Goal: Find specific page/section: Find specific page/section

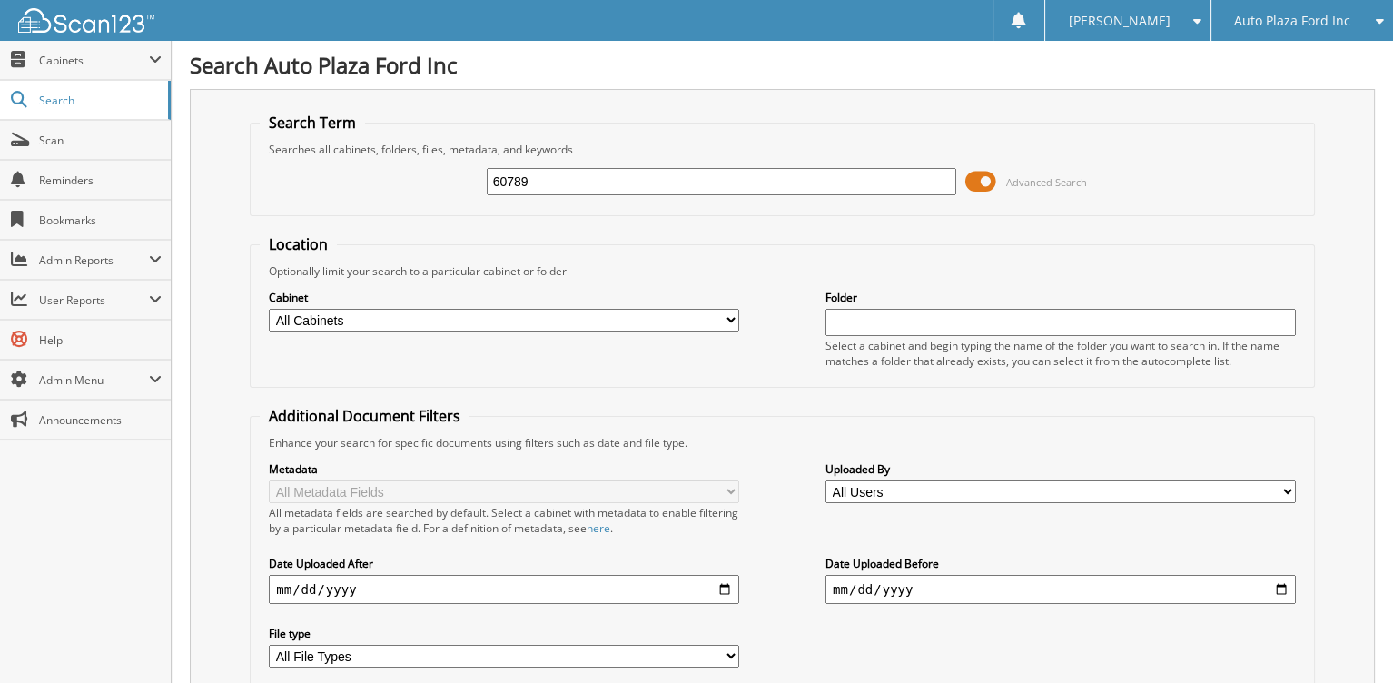
type input "60789"
drag, startPoint x: 537, startPoint y: 178, endPoint x: 430, endPoint y: 193, distance: 108.2
click at [430, 193] on div "60789 Advanced Search" at bounding box center [782, 181] width 1045 height 49
type input "53622"
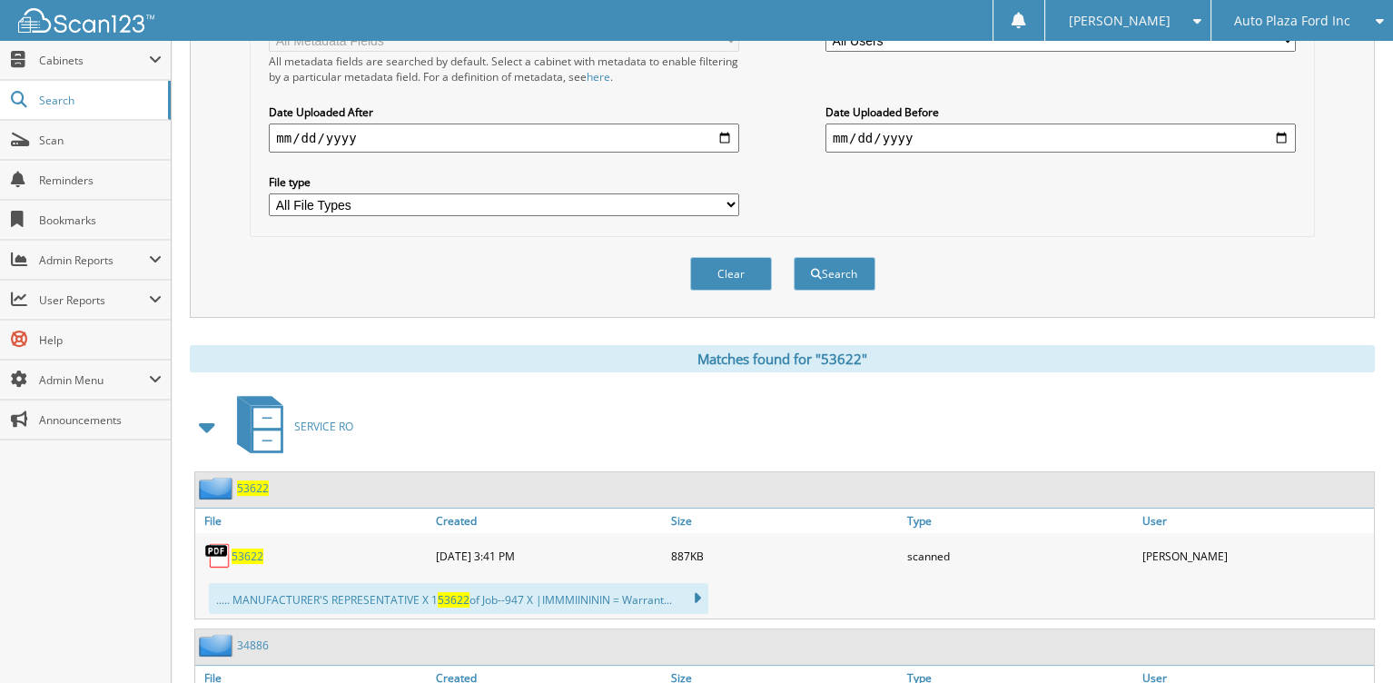
scroll to position [454, 0]
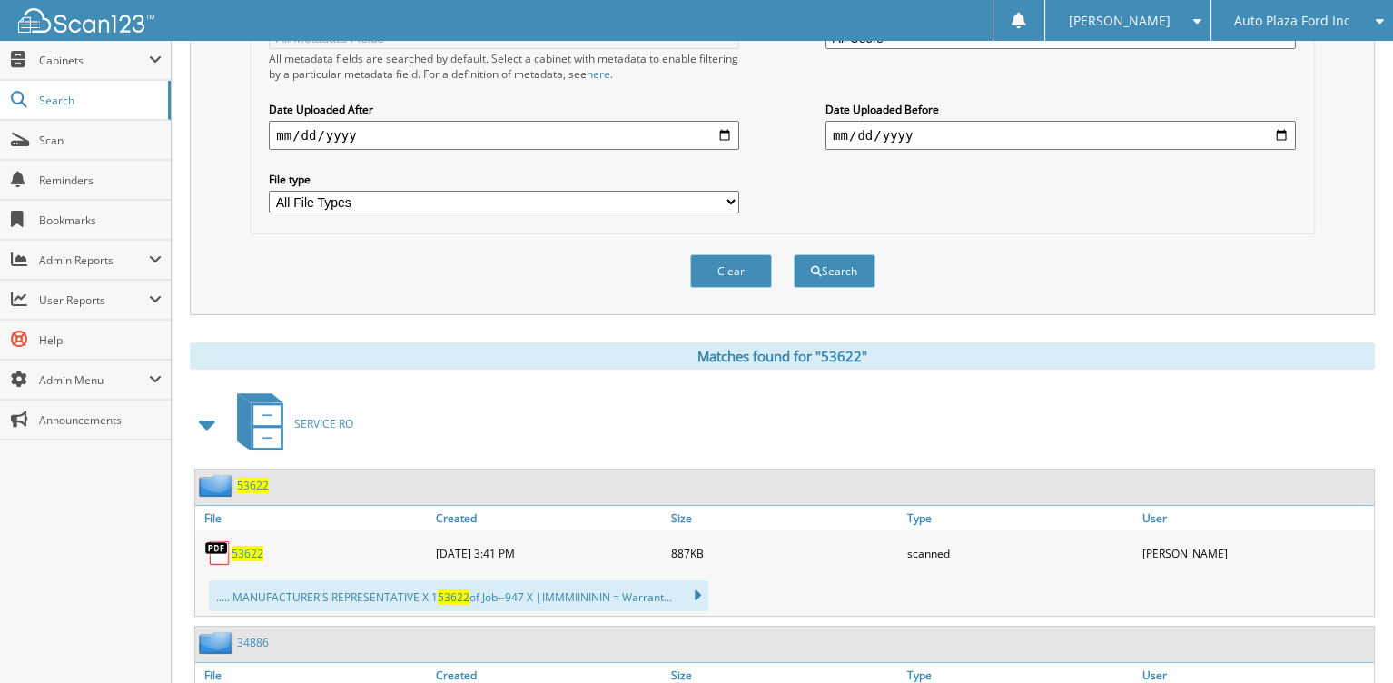
click at [255, 478] on span "53622" at bounding box center [253, 485] width 32 height 15
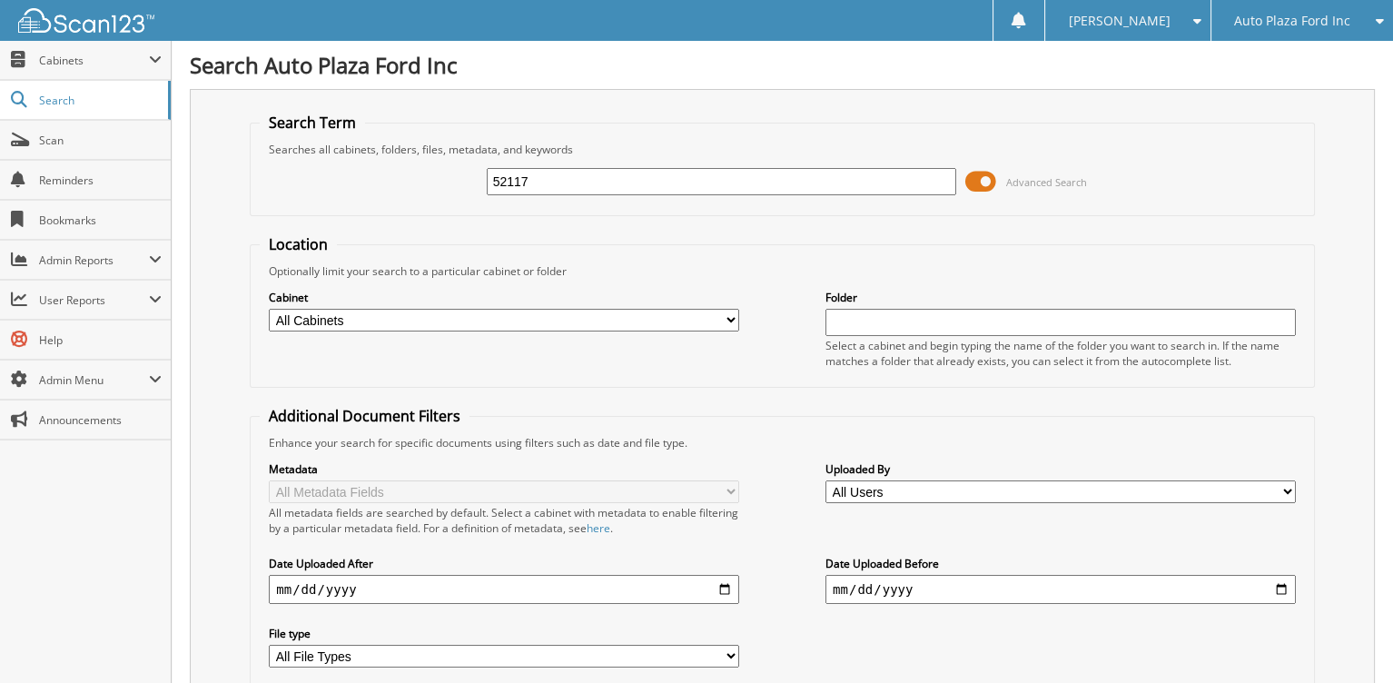
type input "52117"
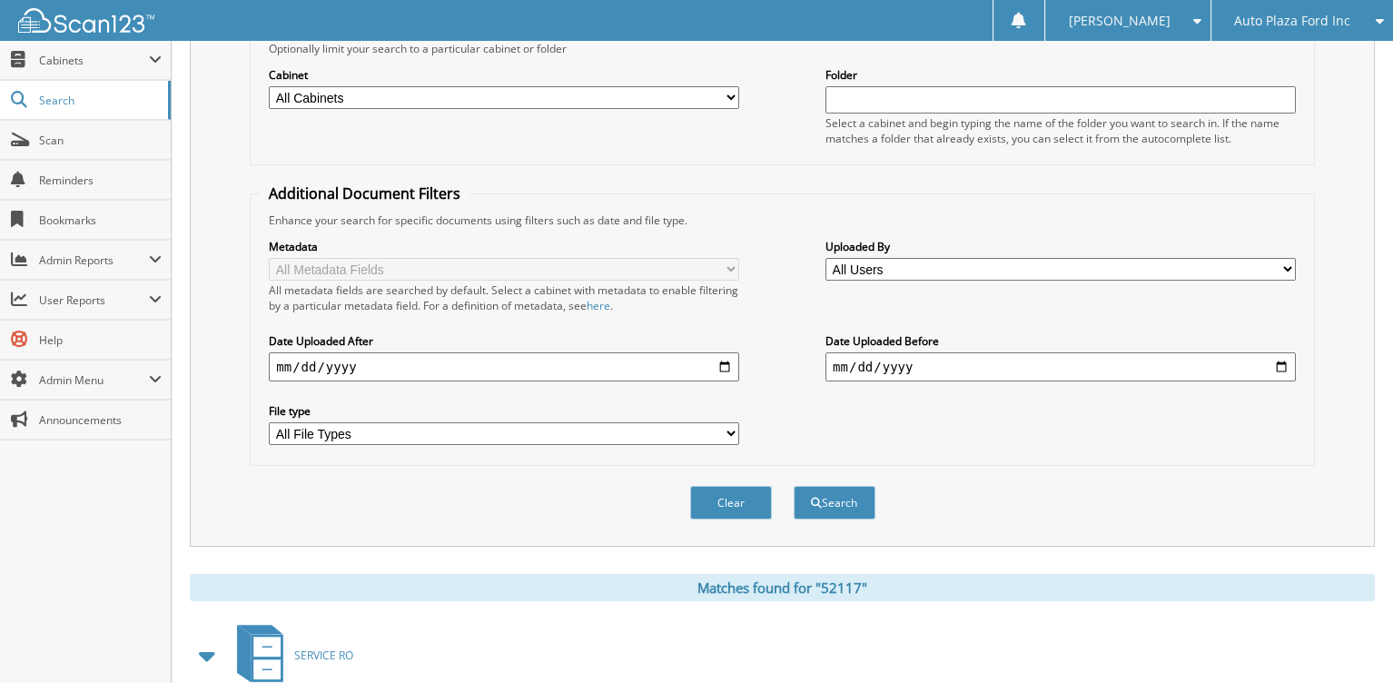
scroll to position [426, 0]
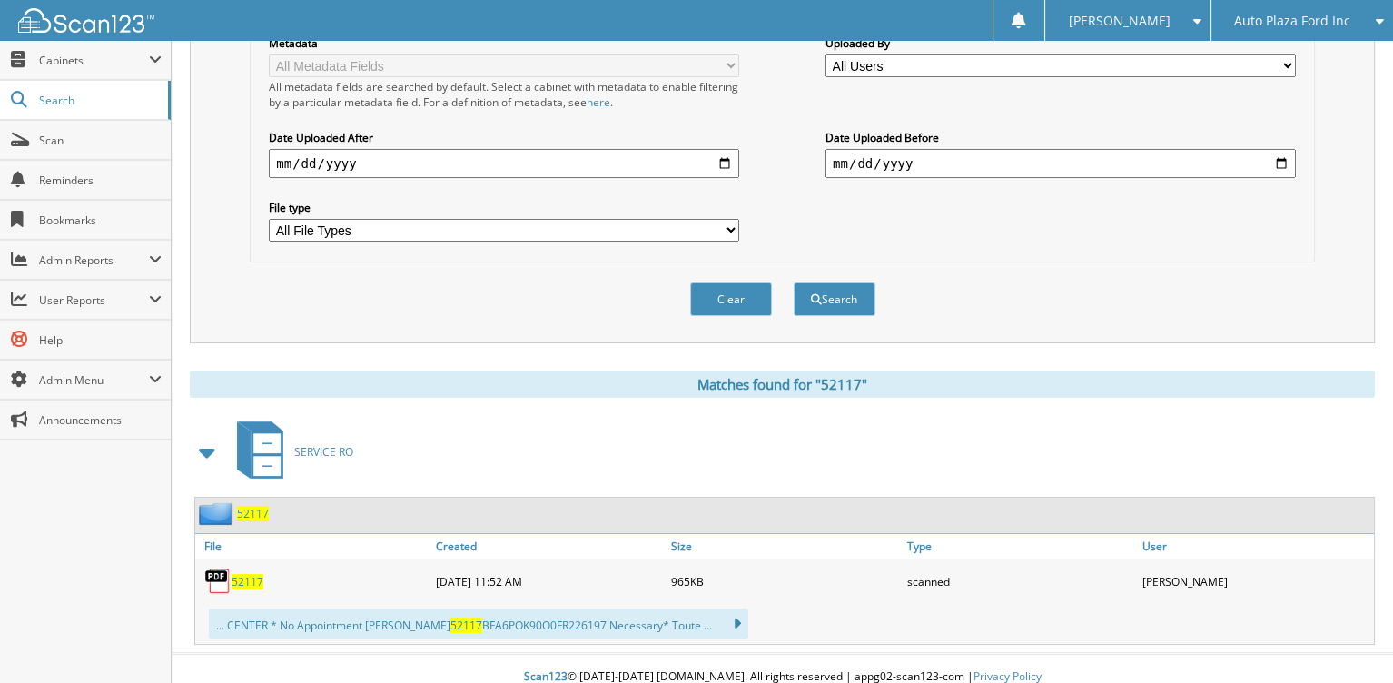
click at [247, 506] on span "52117" at bounding box center [253, 513] width 32 height 15
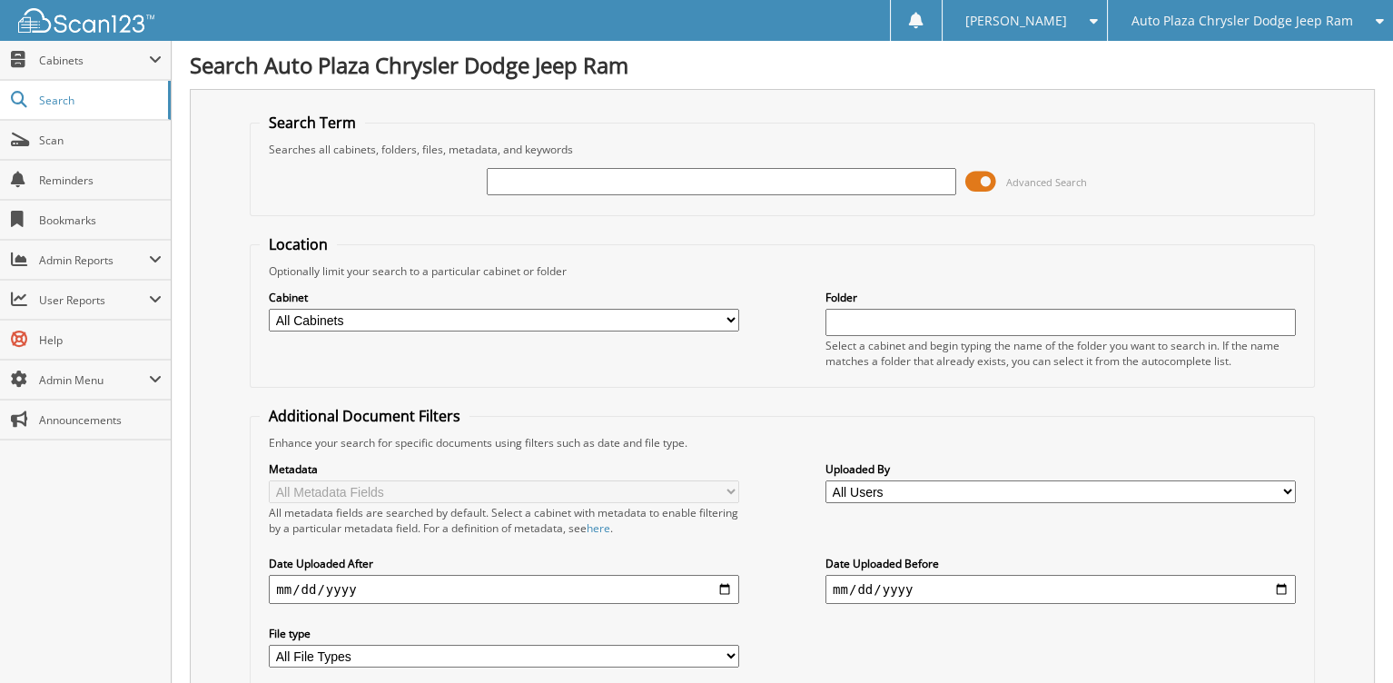
click at [589, 163] on div "Advanced Search" at bounding box center [782, 181] width 1045 height 49
click at [578, 173] on input "text" at bounding box center [722, 181] width 470 height 27
type input "60789"
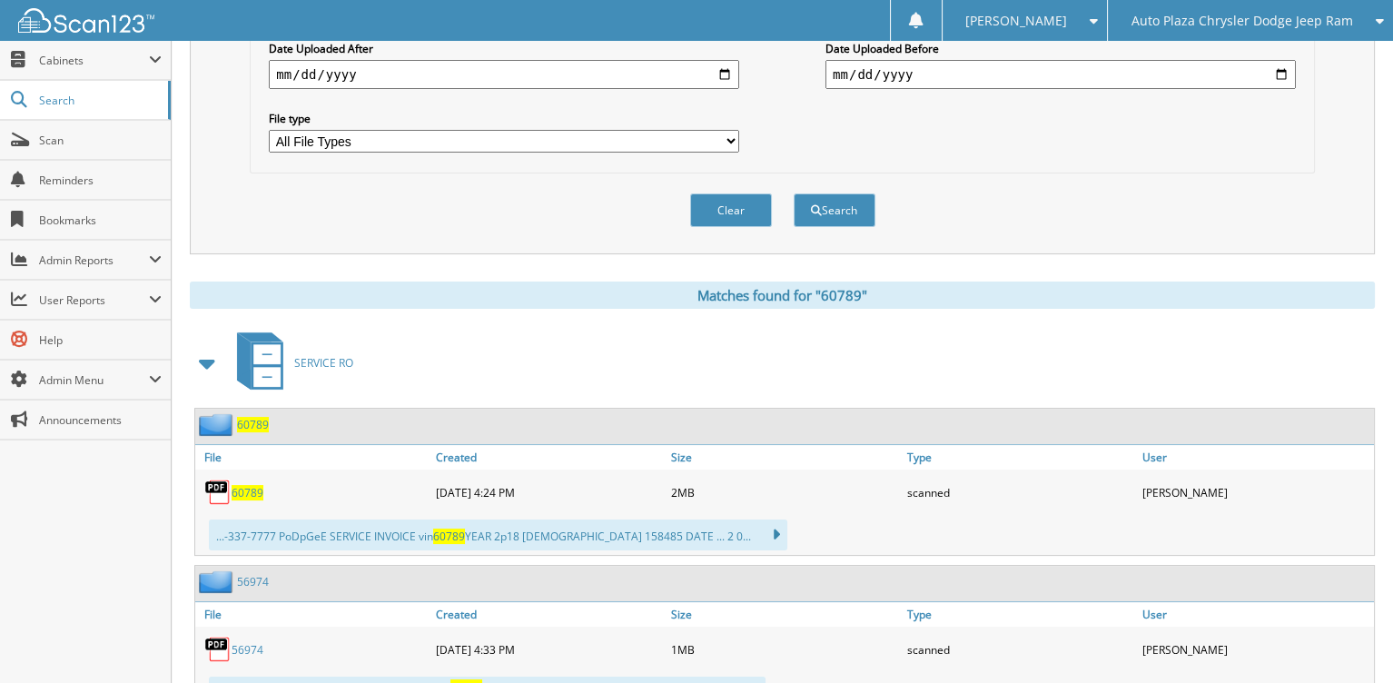
scroll to position [545, 0]
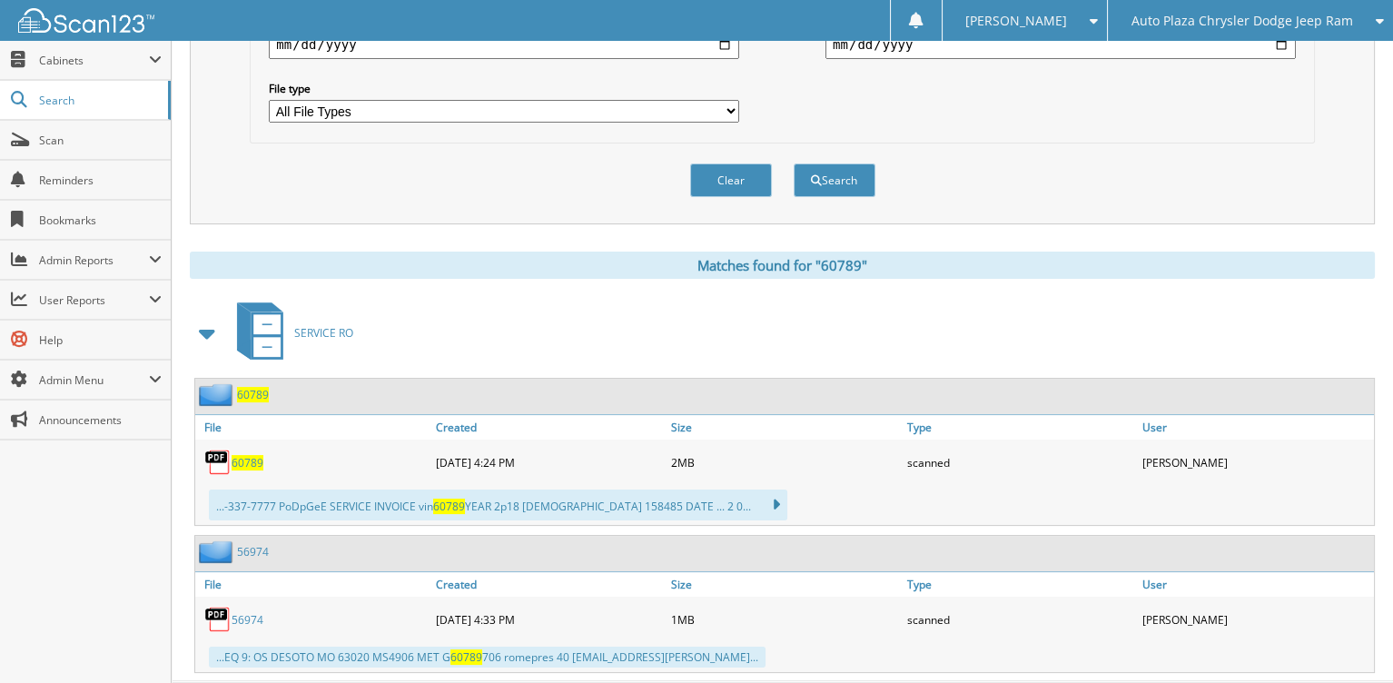
click at [250, 387] on span "60789" at bounding box center [253, 394] width 32 height 15
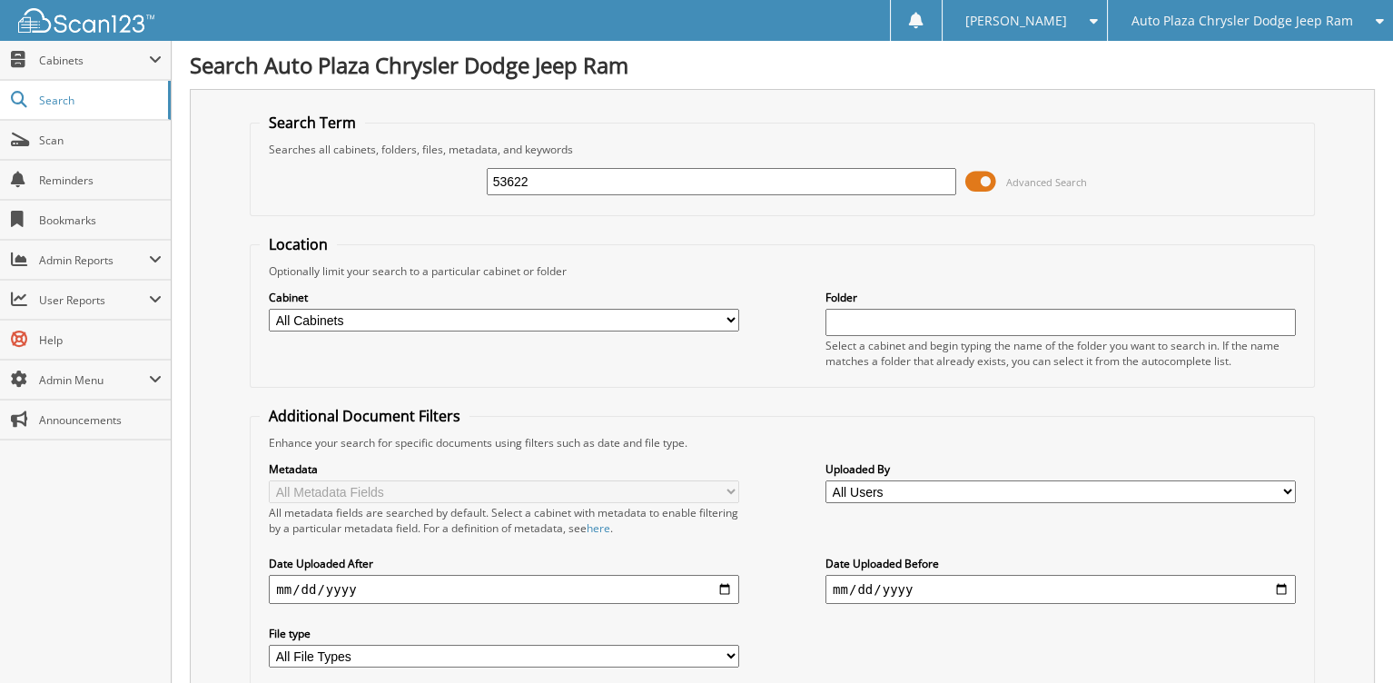
type input "53622"
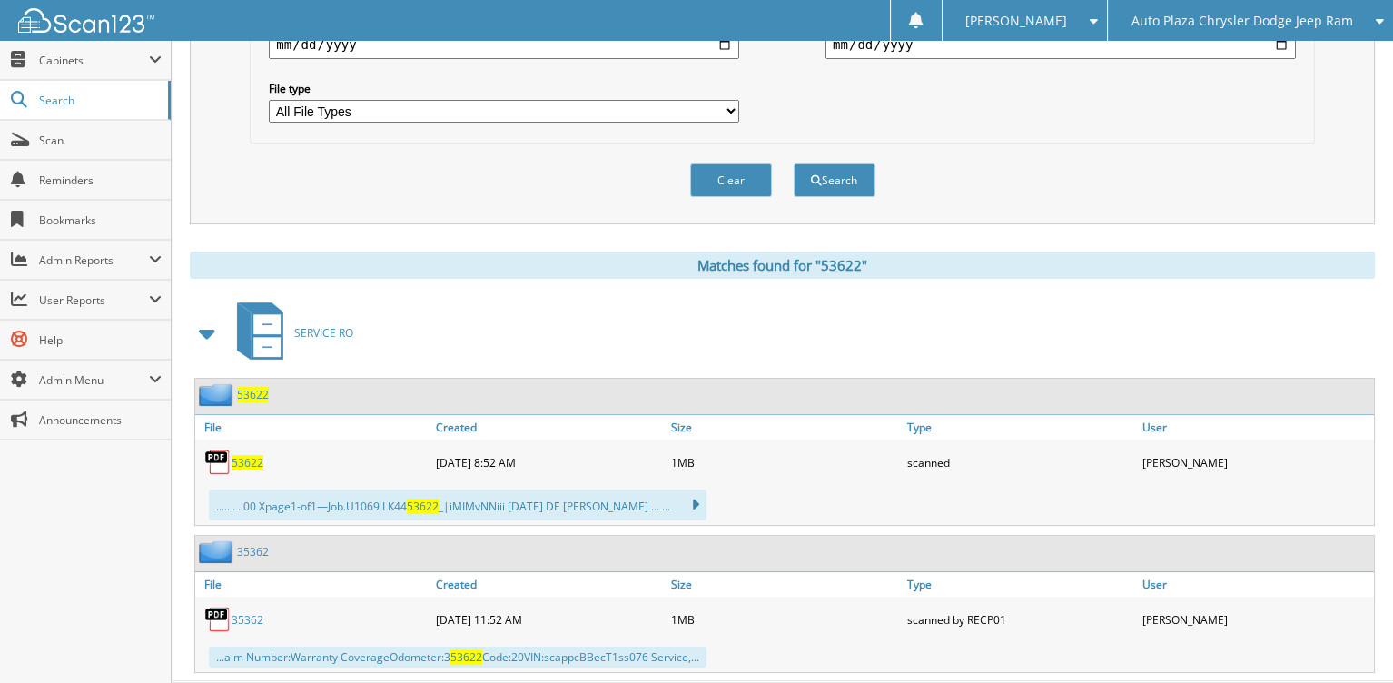
scroll to position [569, 0]
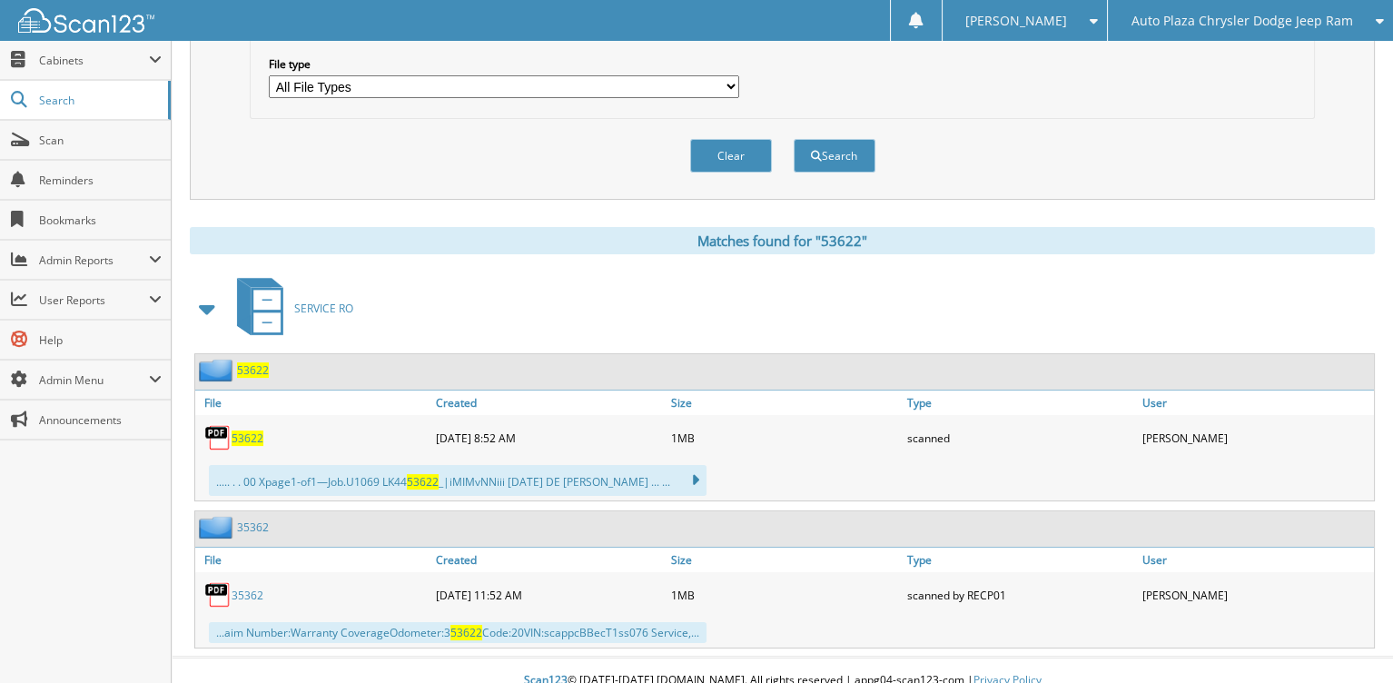
click at [250, 362] on span "53622" at bounding box center [253, 369] width 32 height 15
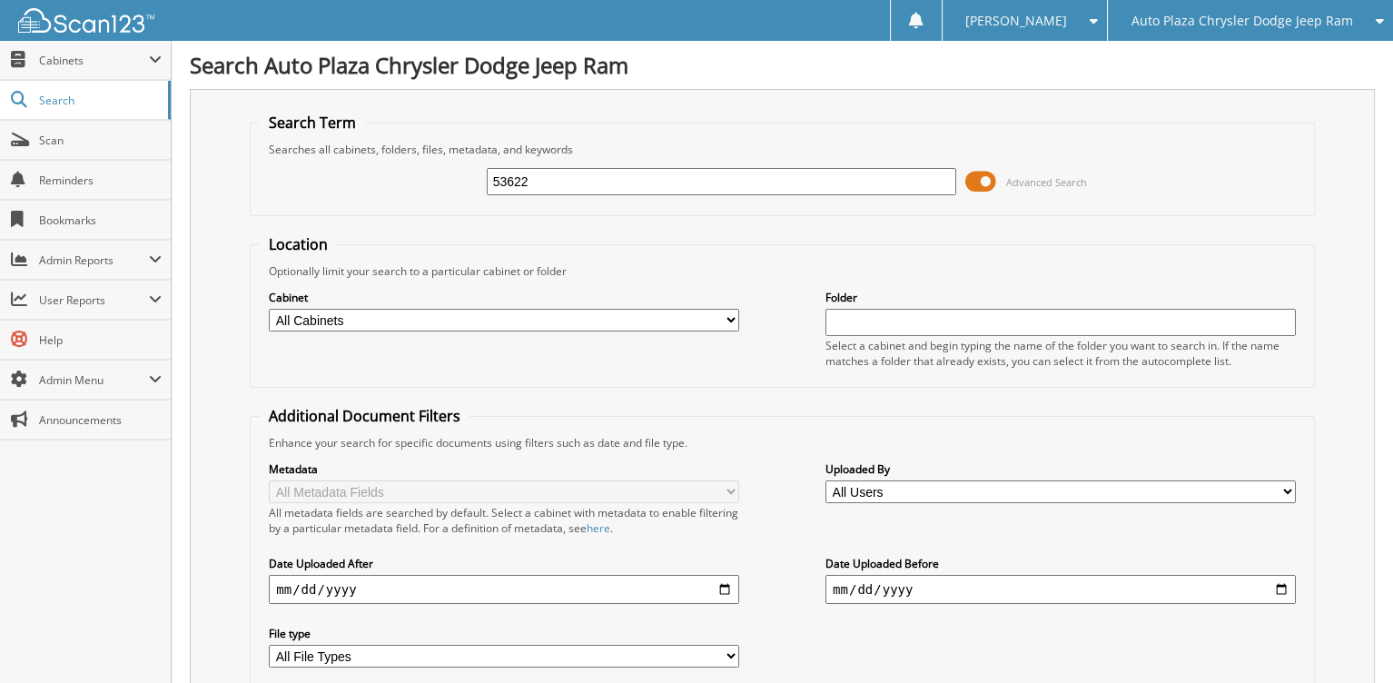
type input "53622"
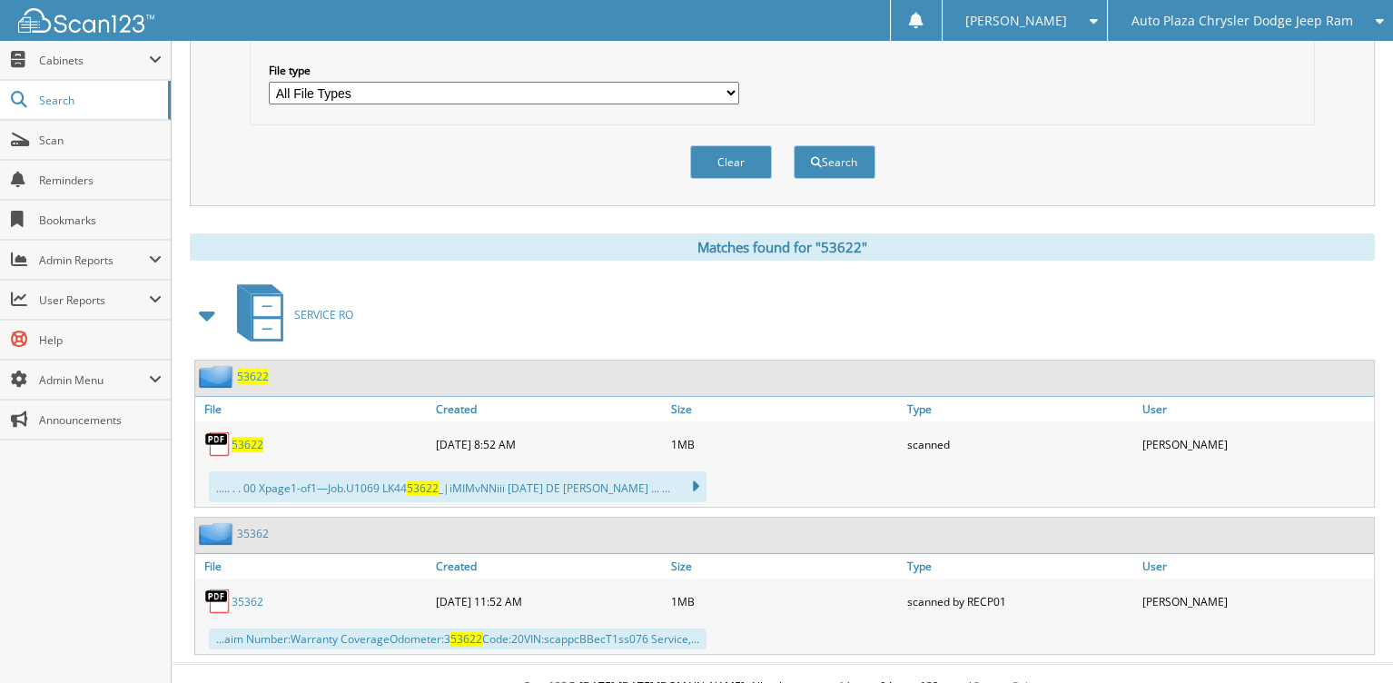
scroll to position [569, 0]
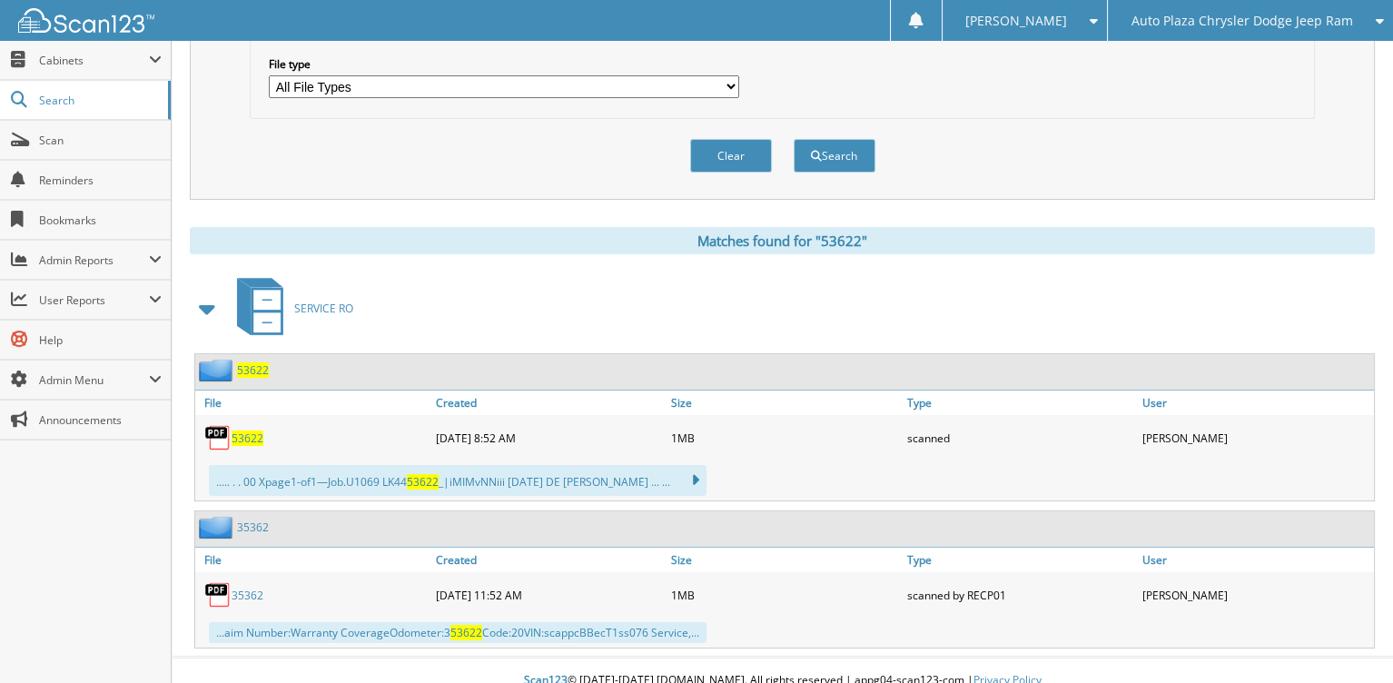
click at [256, 362] on span "53622" at bounding box center [253, 369] width 32 height 15
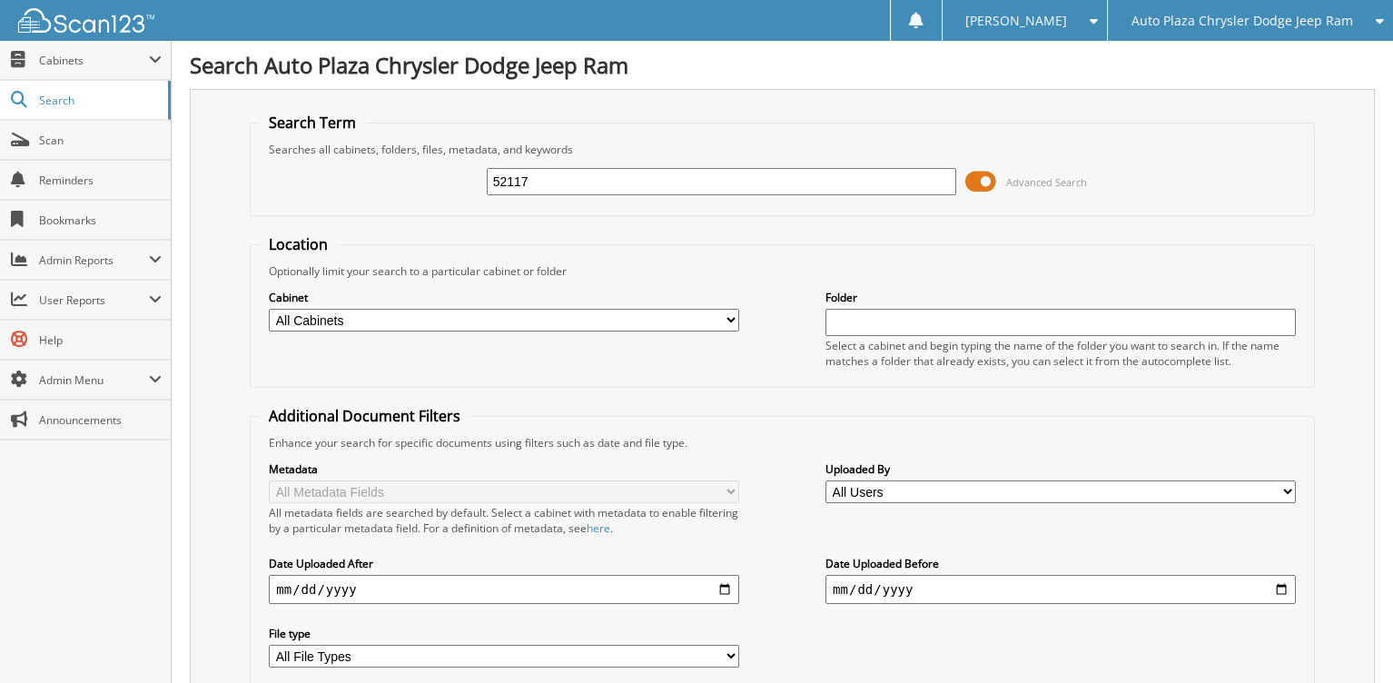
type input "52117"
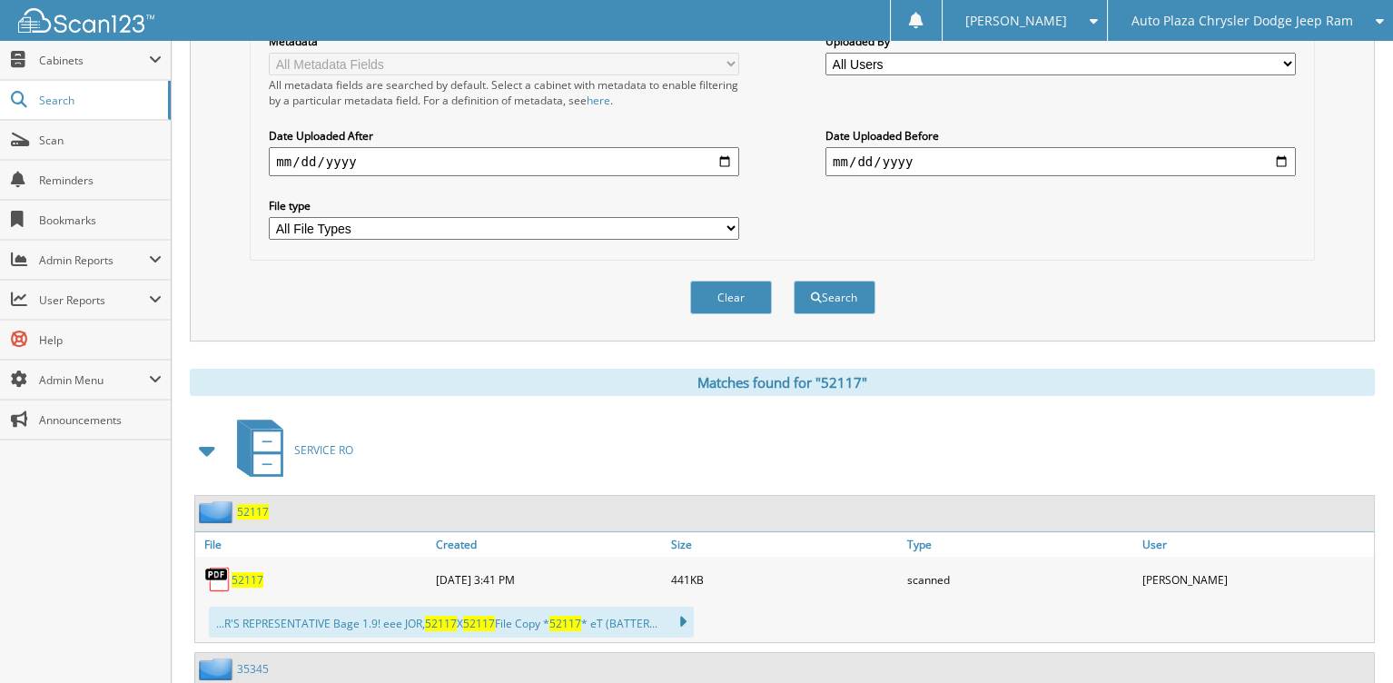
scroll to position [545, 0]
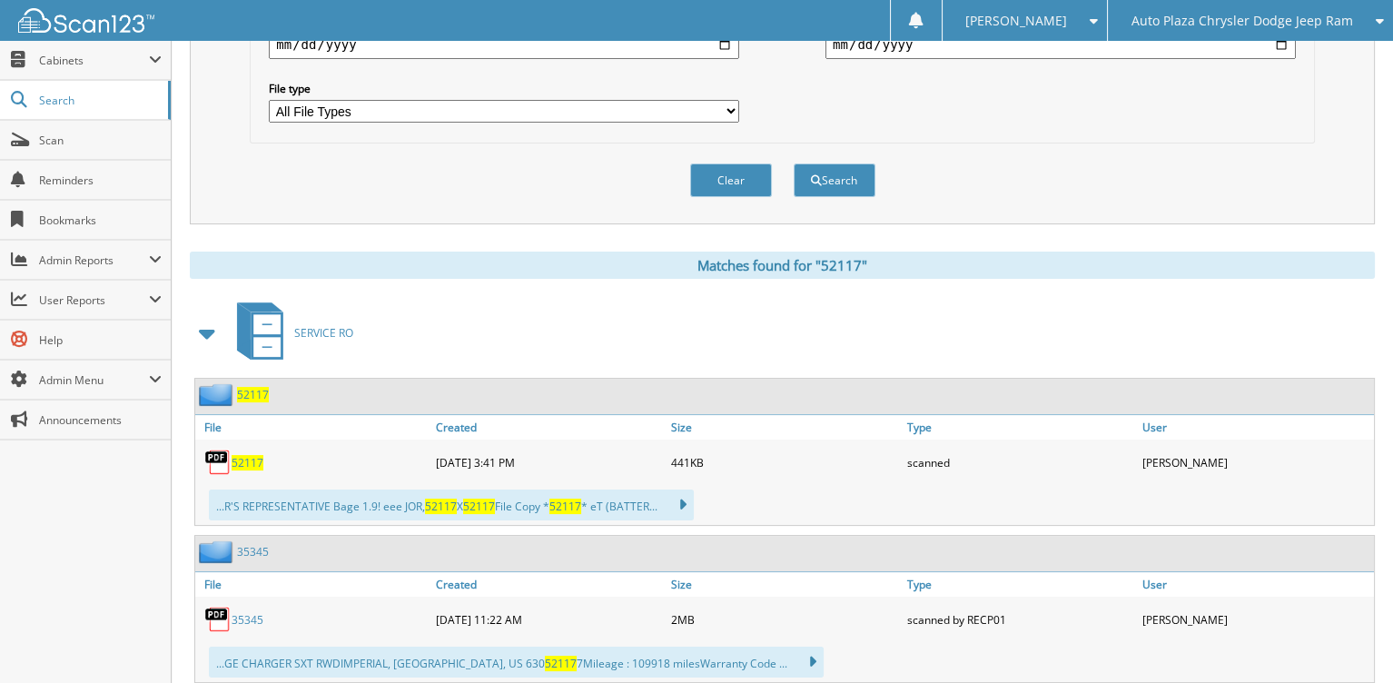
click at [247, 387] on span "52117" at bounding box center [253, 394] width 32 height 15
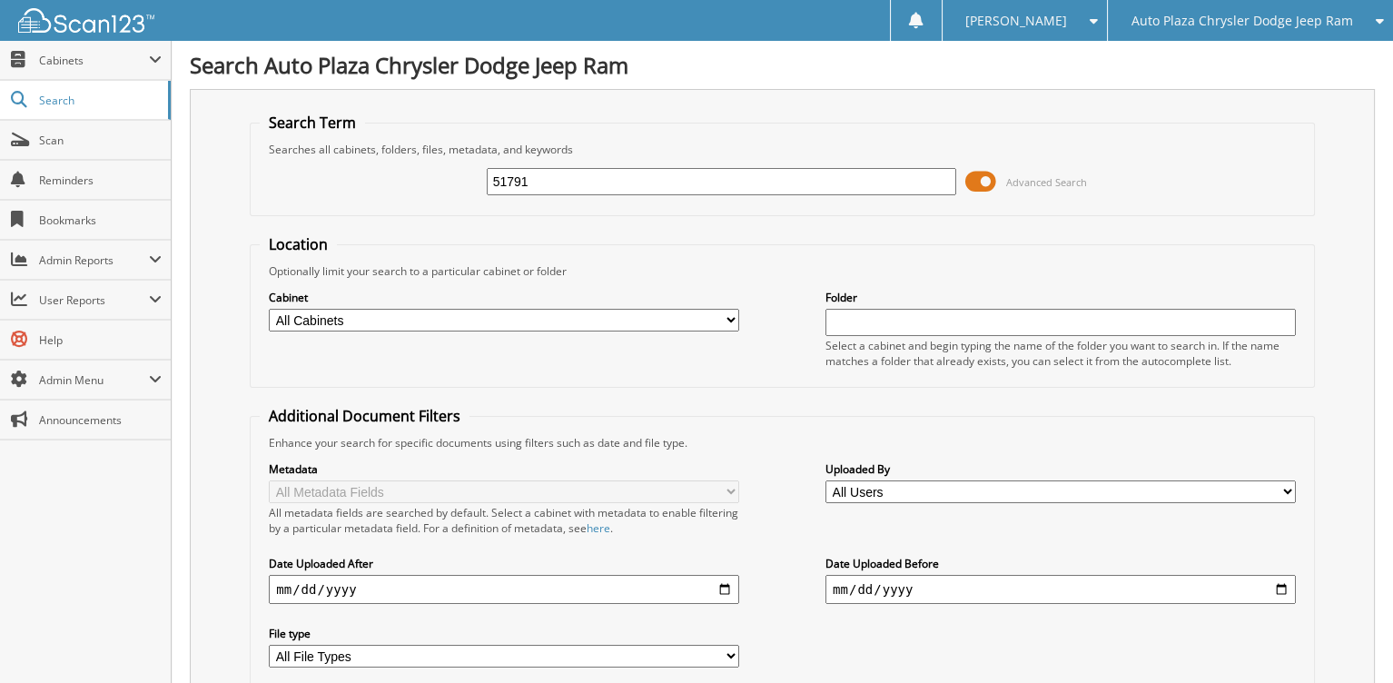
type input "51791"
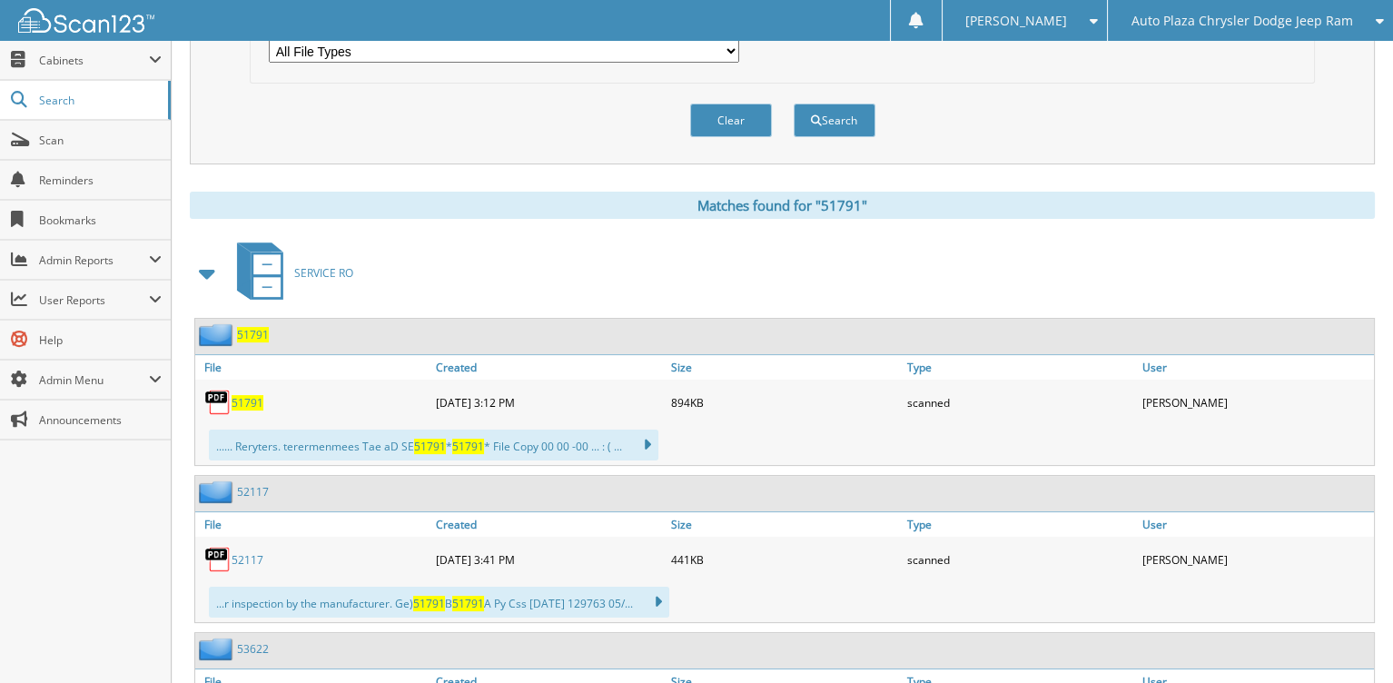
scroll to position [636, 0]
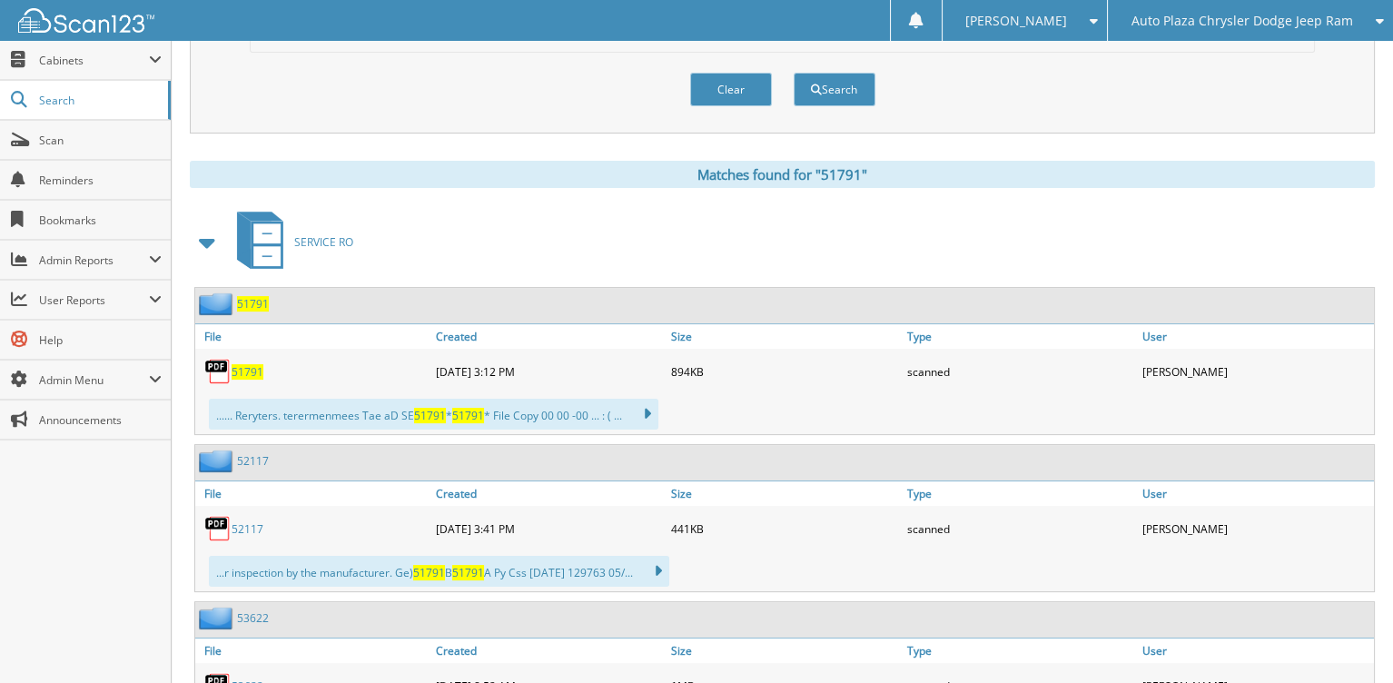
click at [246, 364] on span "51791" at bounding box center [248, 371] width 32 height 15
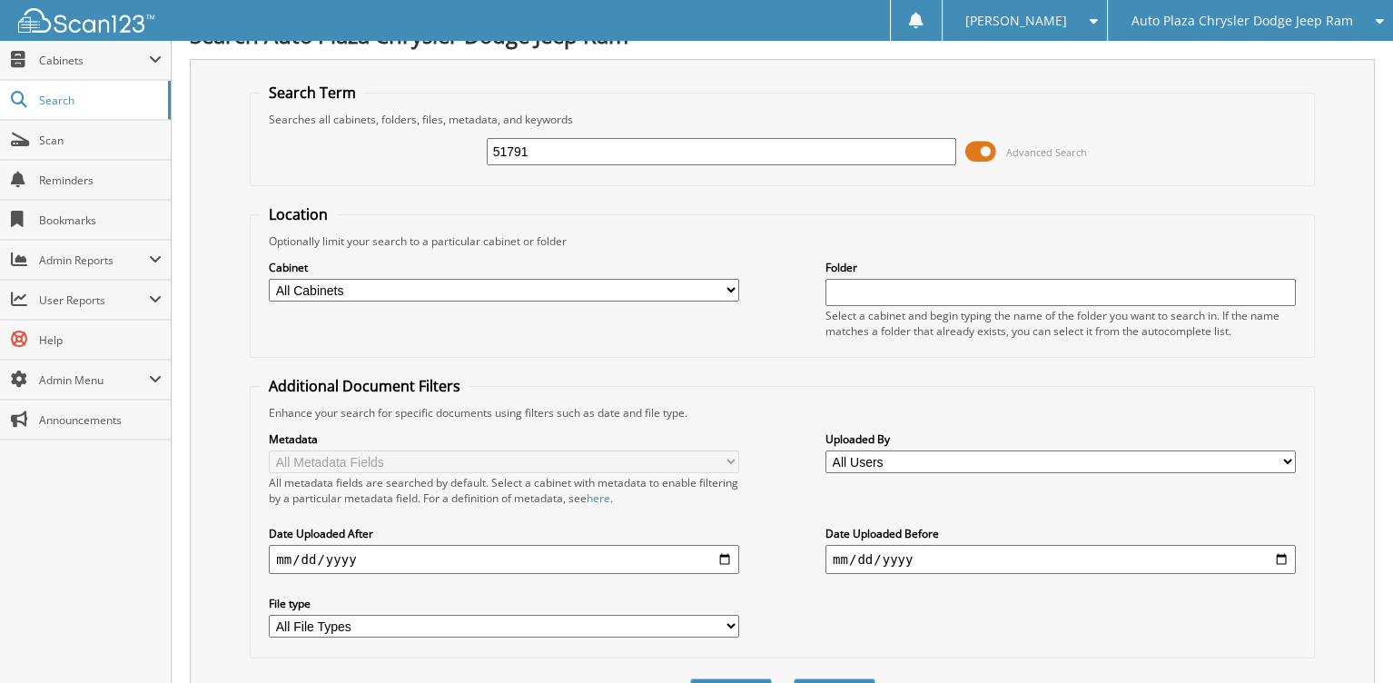
scroll to position [0, 0]
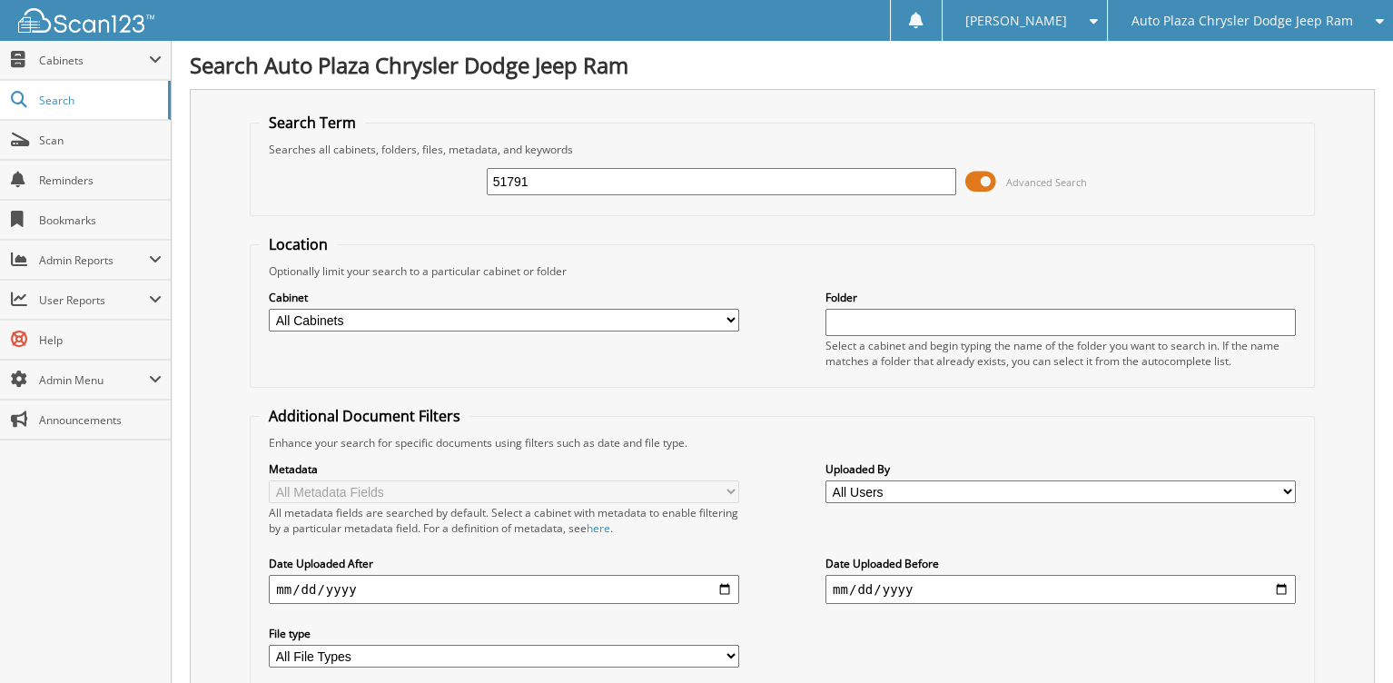
drag, startPoint x: 599, startPoint y: 193, endPoint x: 452, endPoint y: 196, distance: 146.3
click at [452, 196] on div "51791 Advanced Search" at bounding box center [782, 181] width 1045 height 49
type input "28782"
click at [1214, 5] on div "Auto Plaza Chrysler Dodge Jeep Ram" at bounding box center [1250, 20] width 267 height 41
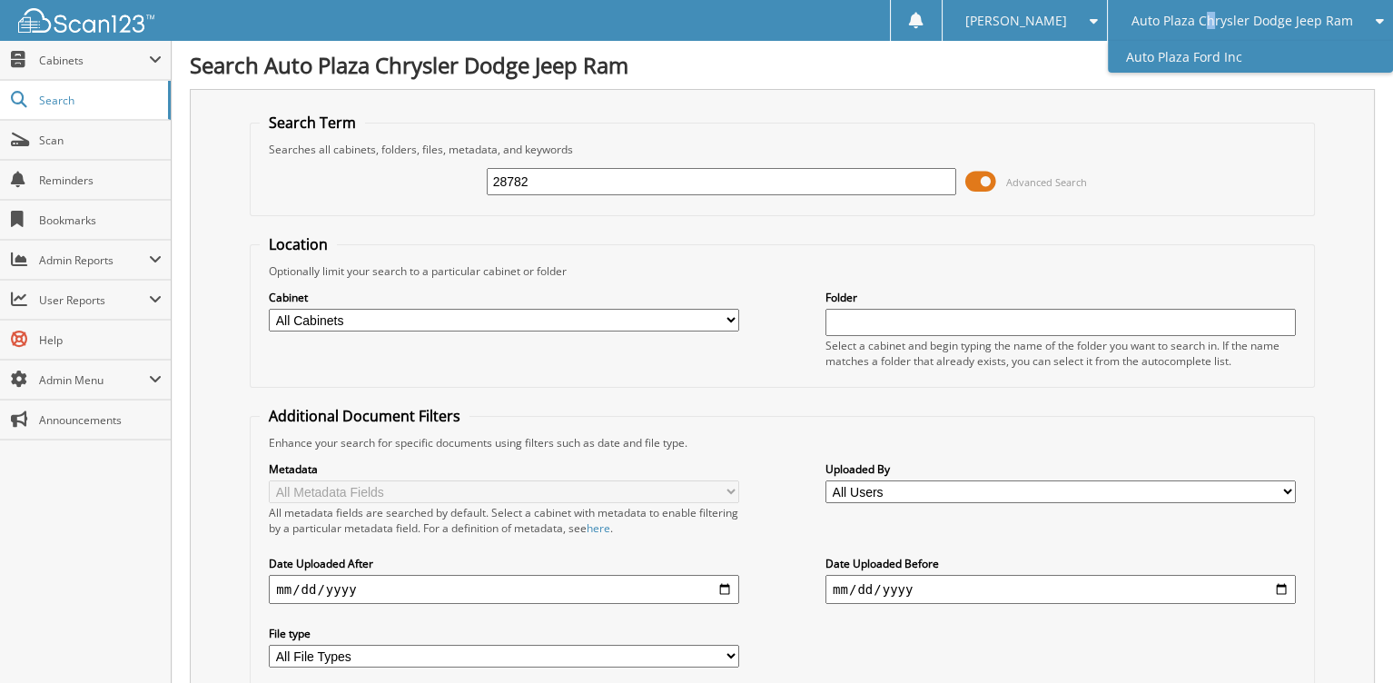
click at [1199, 57] on link "Auto Plaza Ford Inc" at bounding box center [1250, 57] width 285 height 32
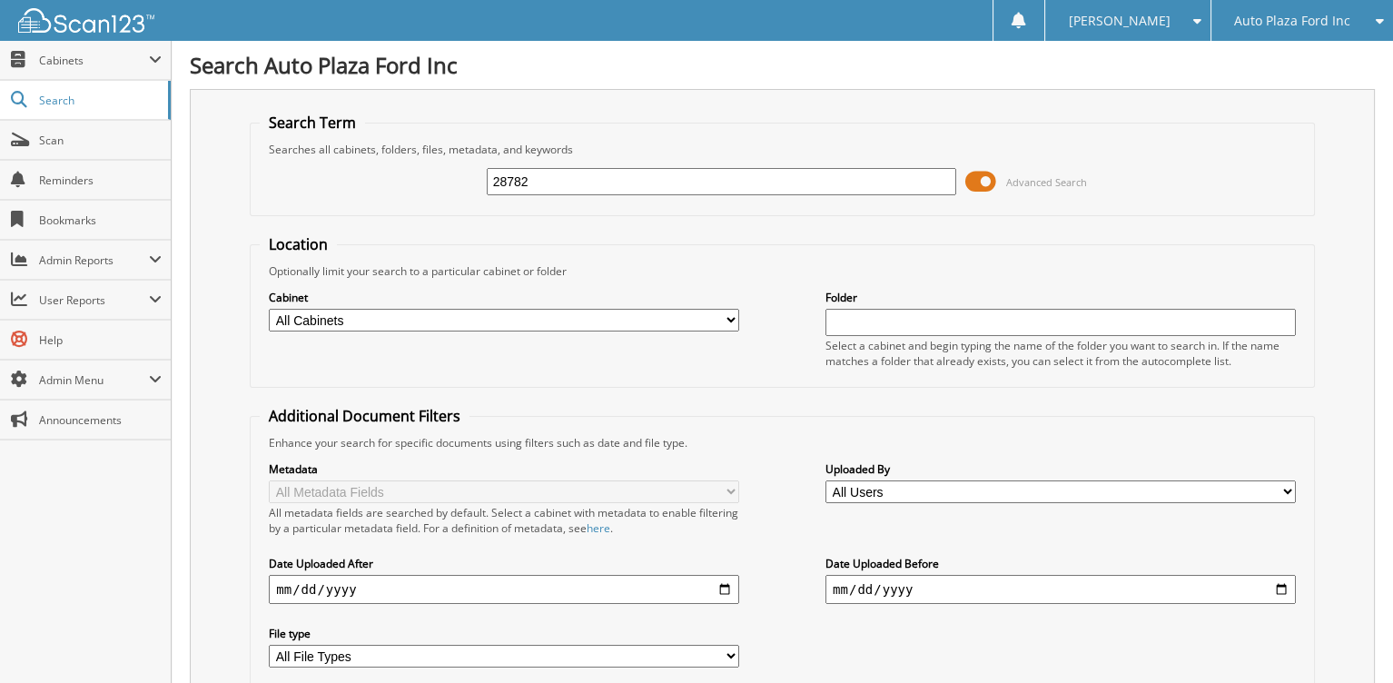
type input "28782"
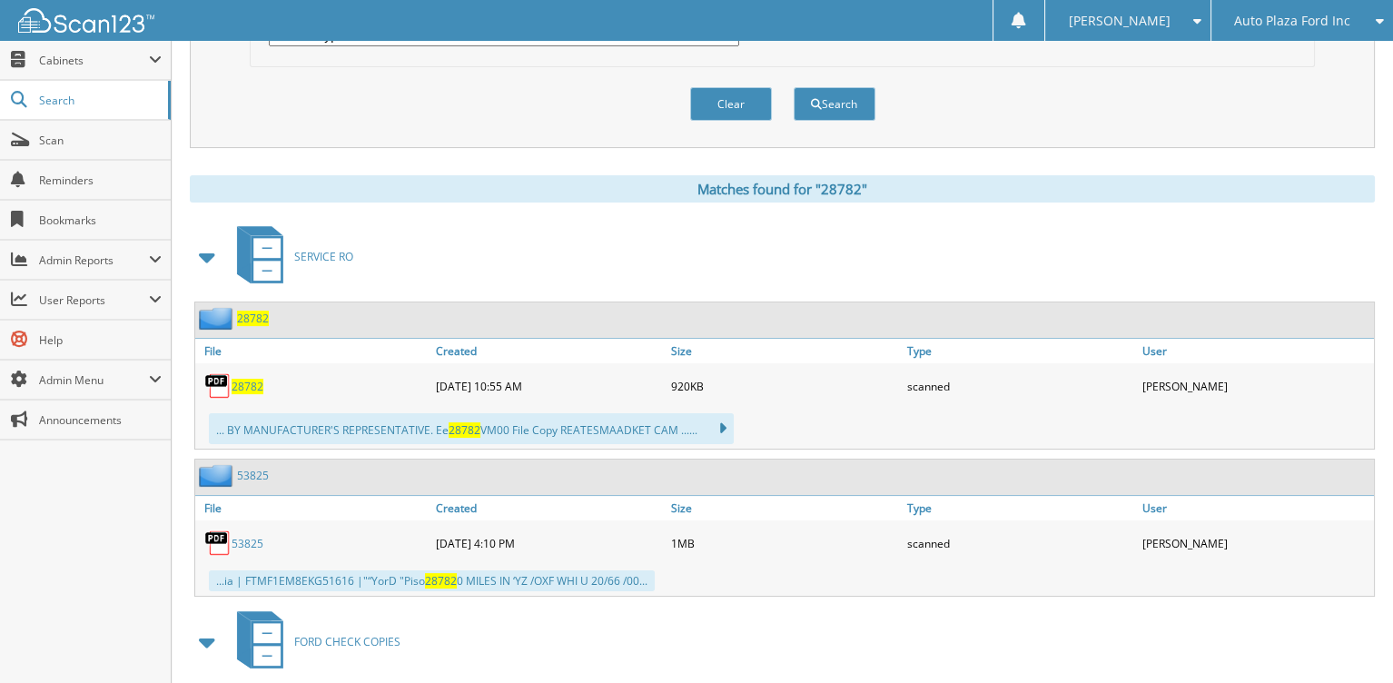
scroll to position [727, 0]
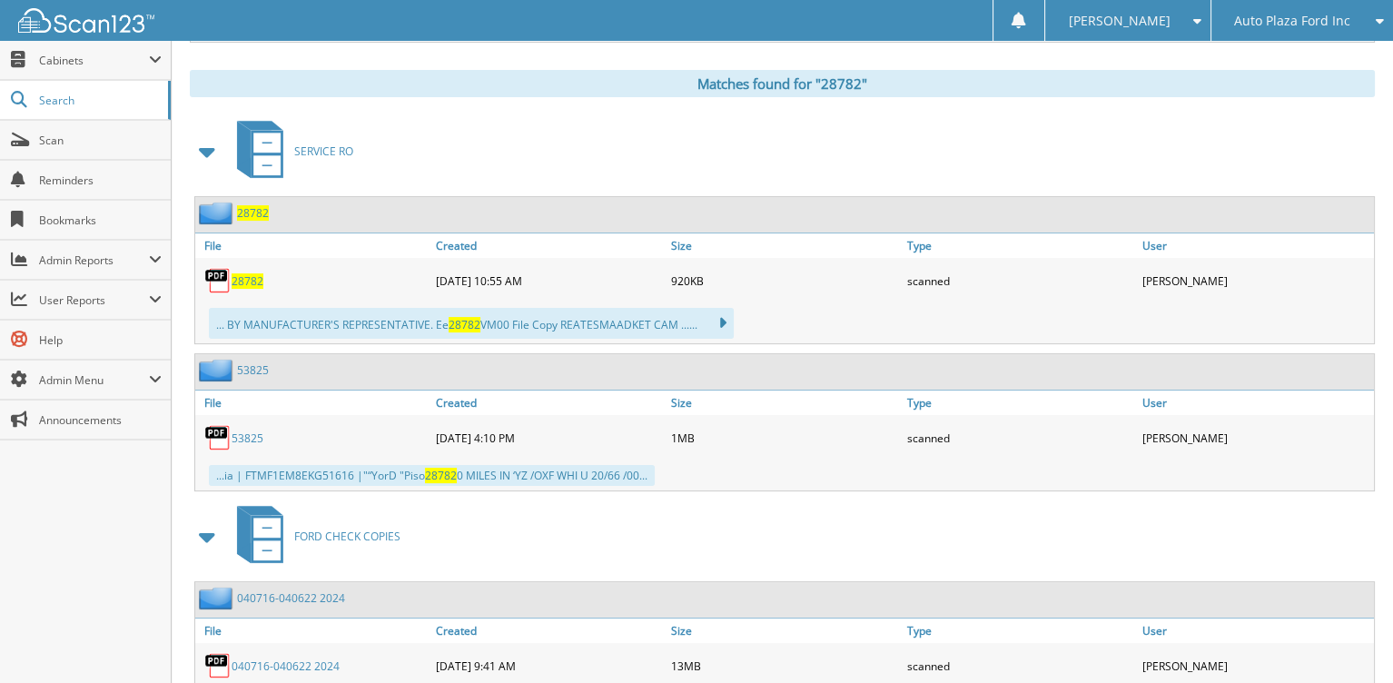
click at [254, 205] on span "28782" at bounding box center [253, 212] width 32 height 15
